Goal: Task Accomplishment & Management: Use online tool/utility

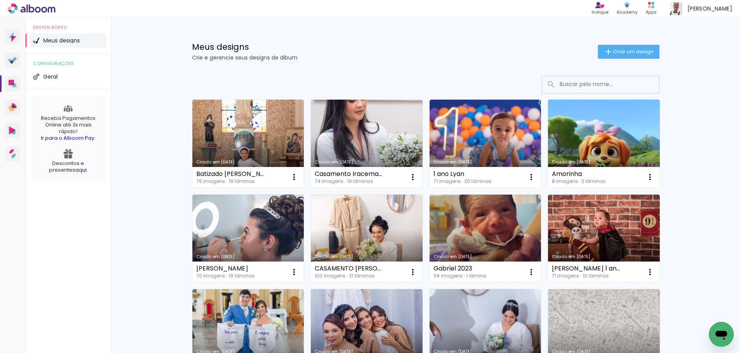
click at [618, 51] on span "Criar um design" at bounding box center [633, 51] width 40 height 5
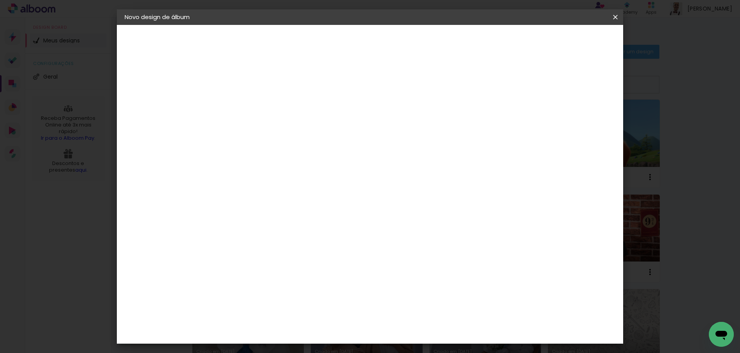
click at [255, 111] on paper-input-container "Título do álbum" at bounding box center [251, 105] width 5 height 20
type input "Bodas 30 anos [PERSON_NAME] e [PERSON_NAME]"
click at [0, 0] on slot "Avançar" at bounding box center [0, 0] width 0 height 0
